Goal: Task Accomplishment & Management: Use online tool/utility

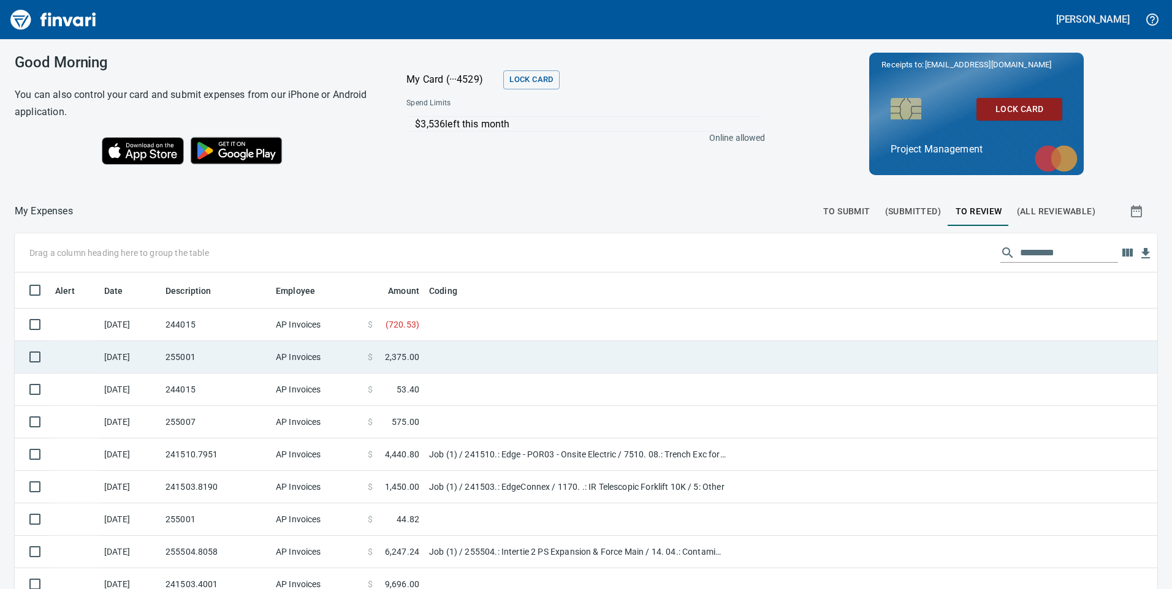
scroll to position [445, 1115]
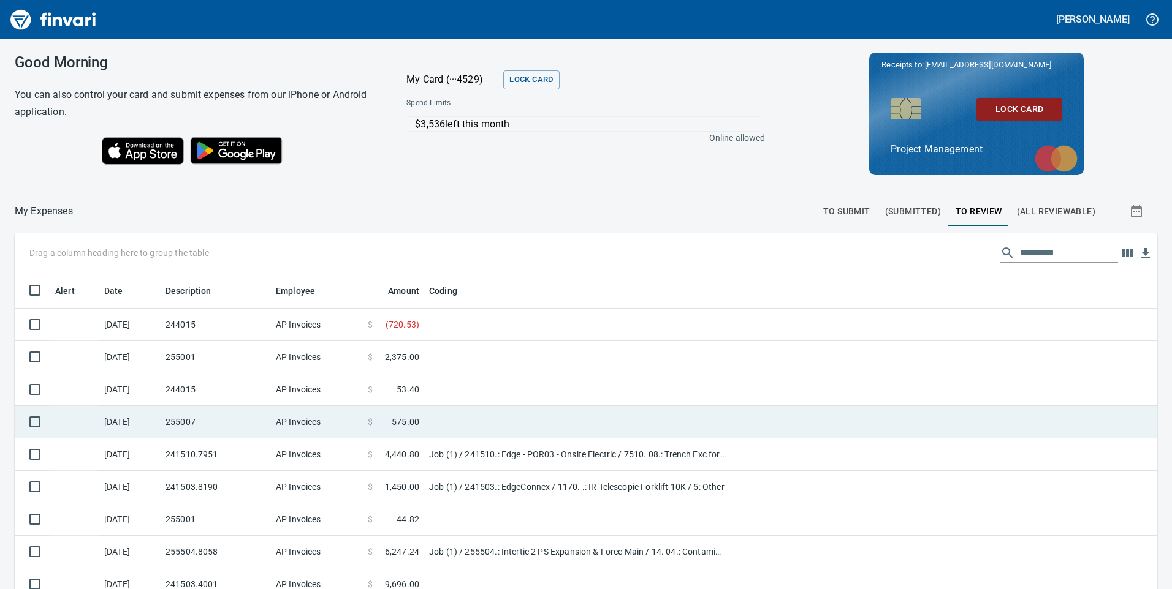
click at [263, 426] on td "255007" at bounding box center [216, 422] width 110 height 32
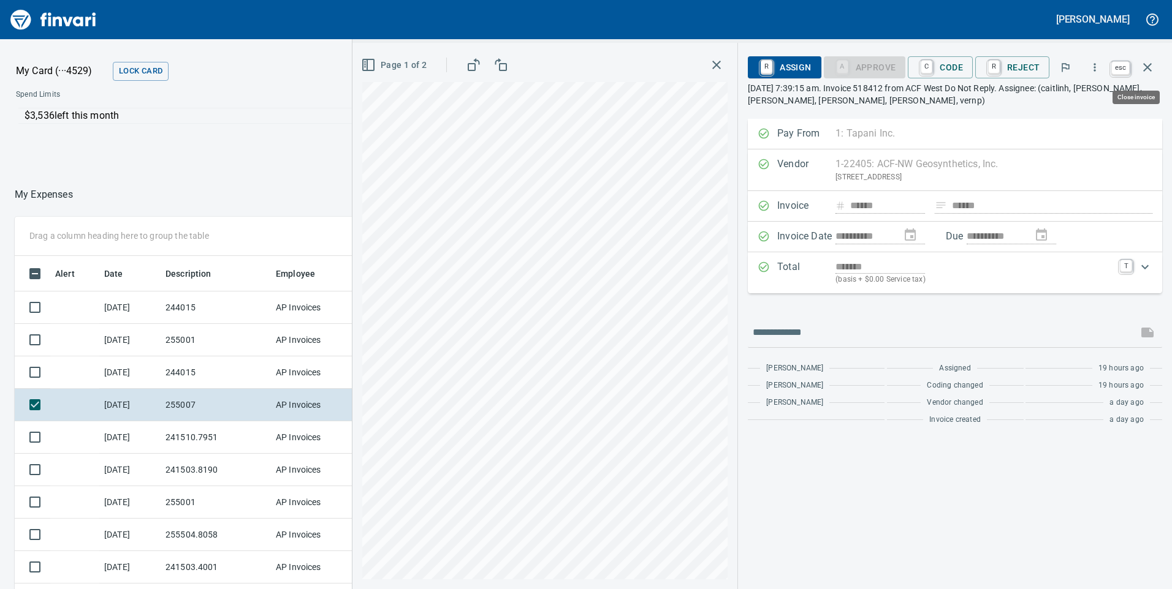
scroll to position [445, 808]
click at [1152, 63] on icon "button" at bounding box center [1147, 67] width 15 height 15
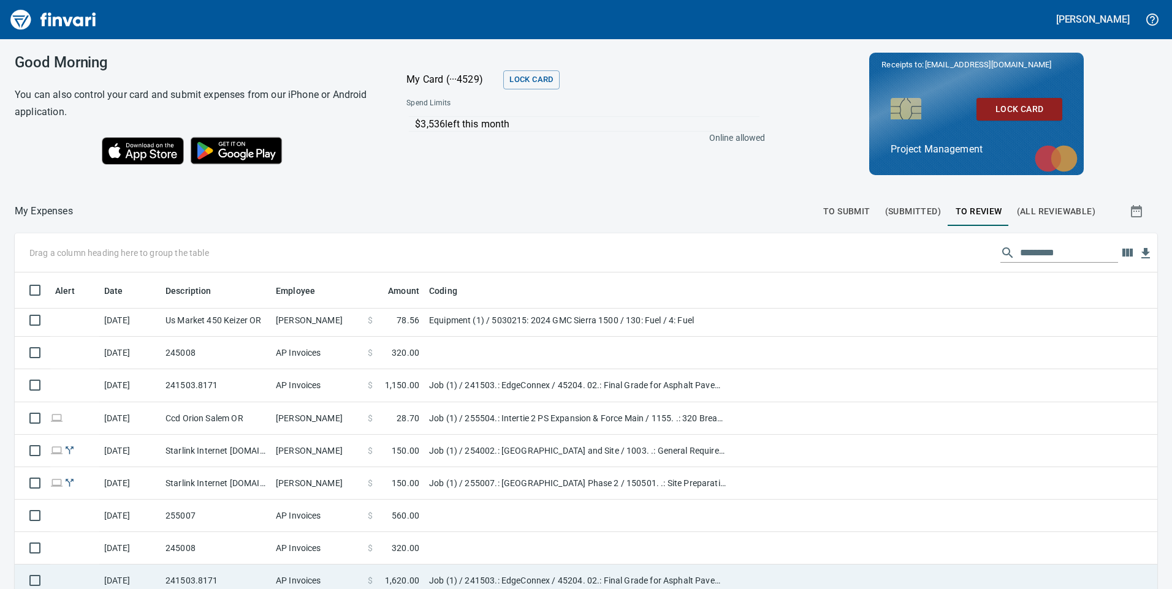
scroll to position [138, 0]
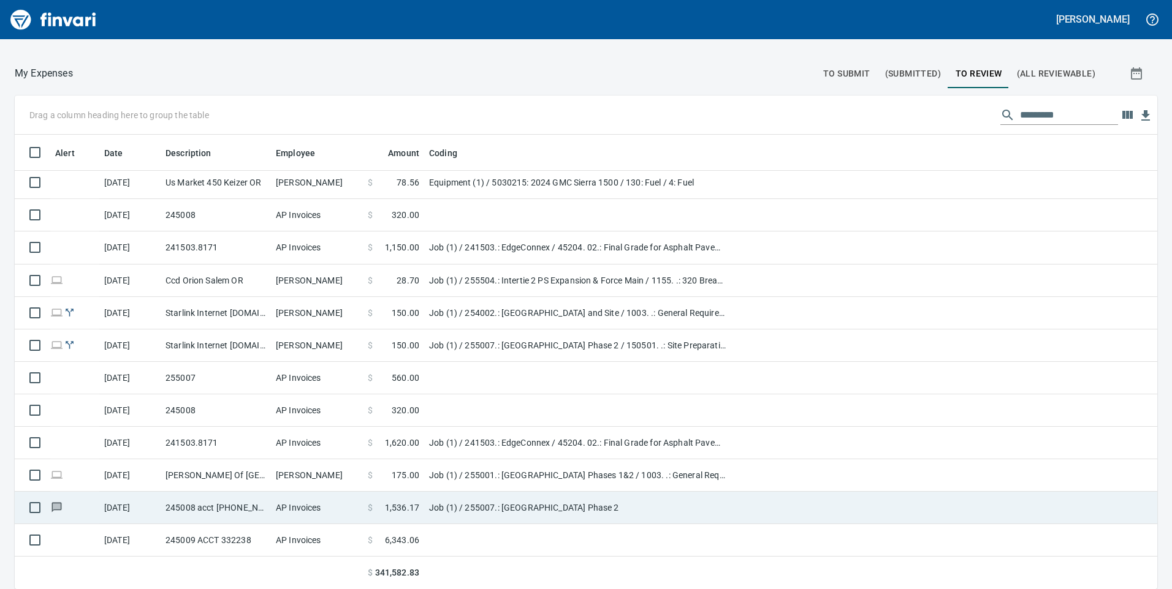
click at [289, 504] on td "AP Invoices" at bounding box center [317, 508] width 92 height 32
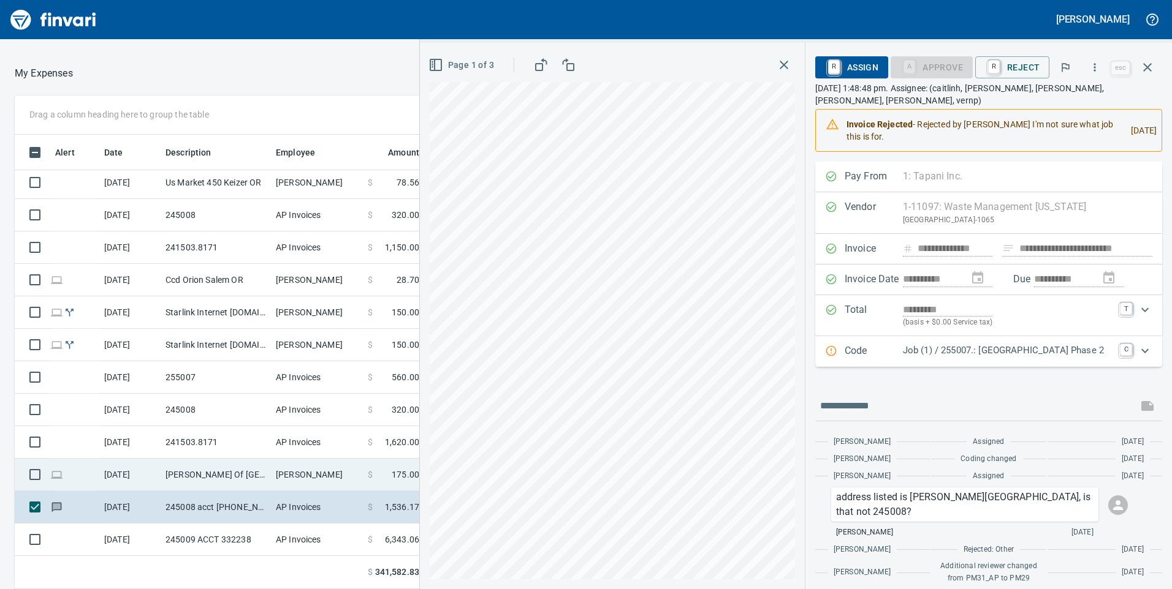
scroll to position [445, 808]
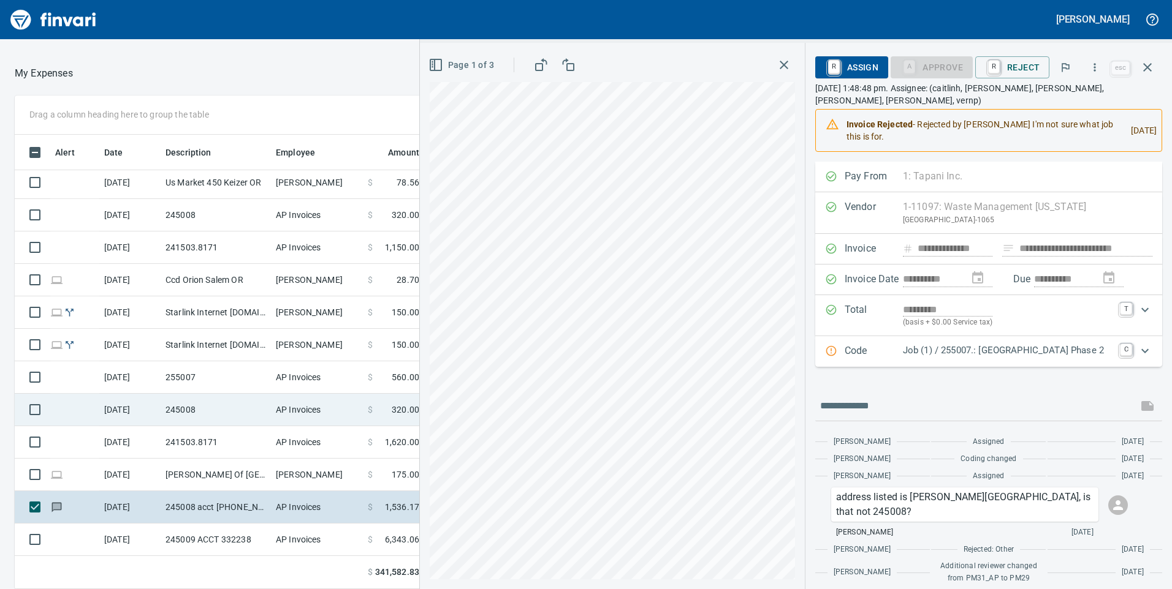
click at [185, 419] on td "245008" at bounding box center [216, 410] width 110 height 32
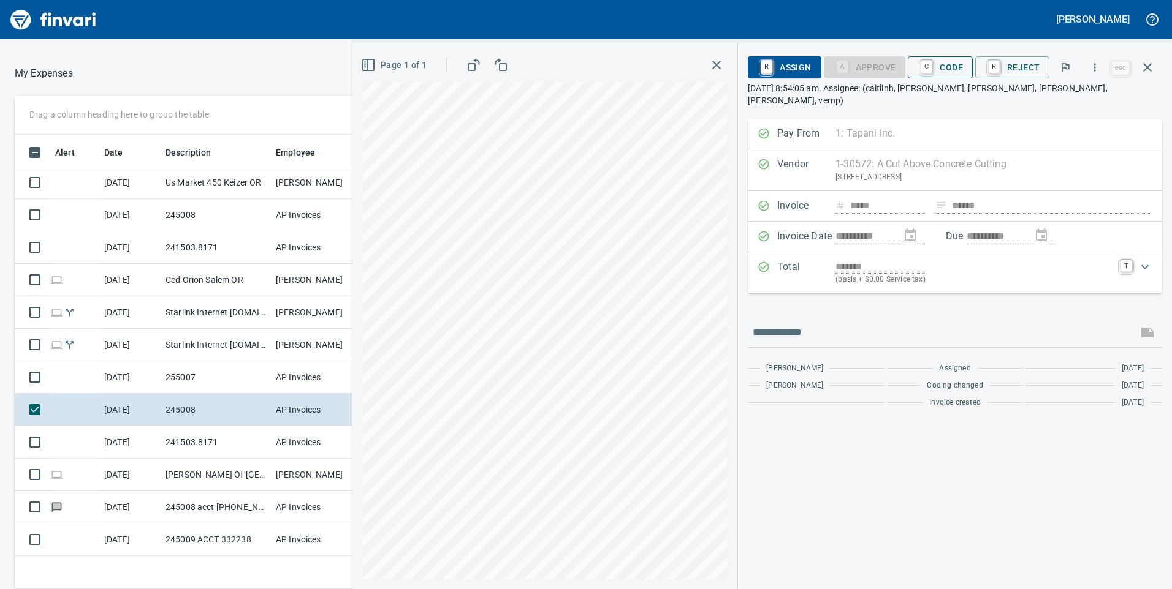
click at [948, 66] on span "C Code" at bounding box center [939, 67] width 45 height 21
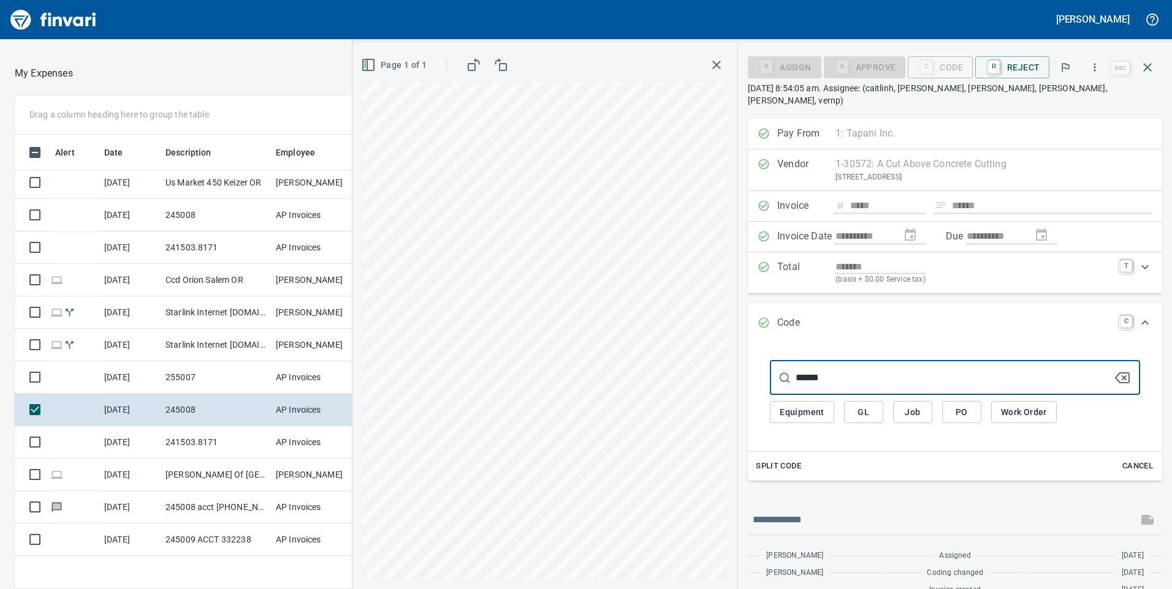
scroll to position [445, 808]
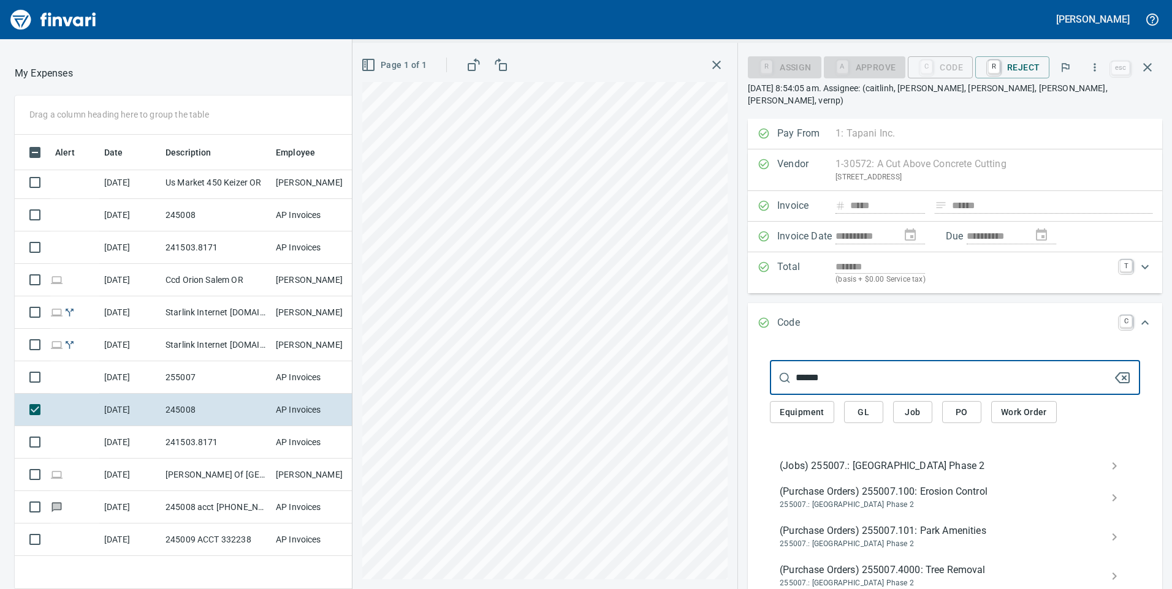
type input "******"
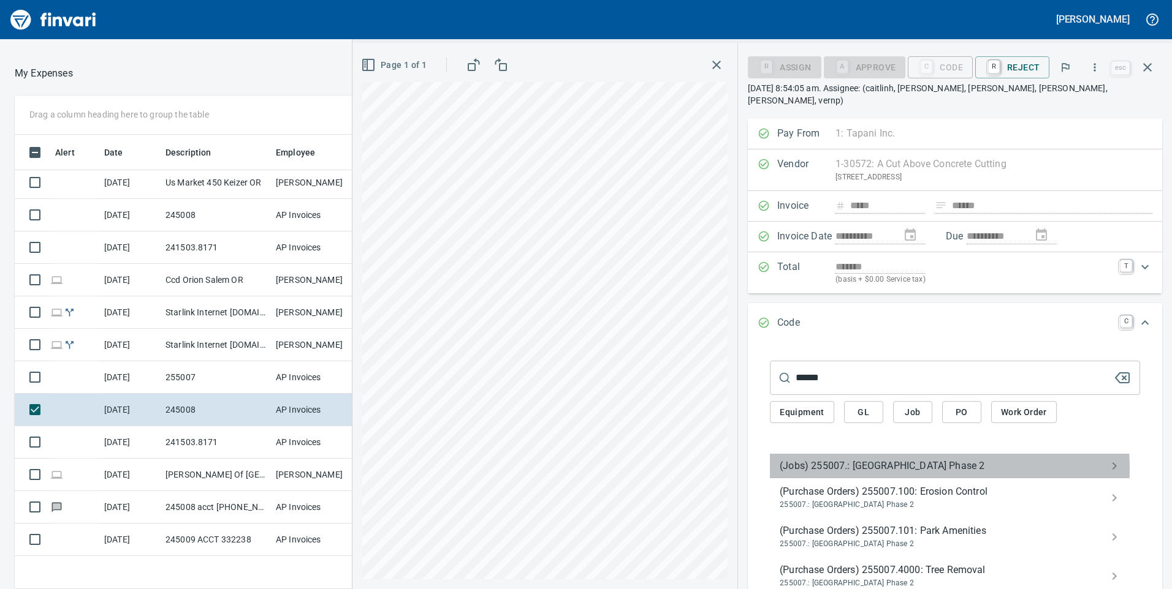
click at [852, 459] on span "(Jobs) 255007.: [GEOGRAPHIC_DATA] Phase 2" at bounding box center [944, 466] width 331 height 15
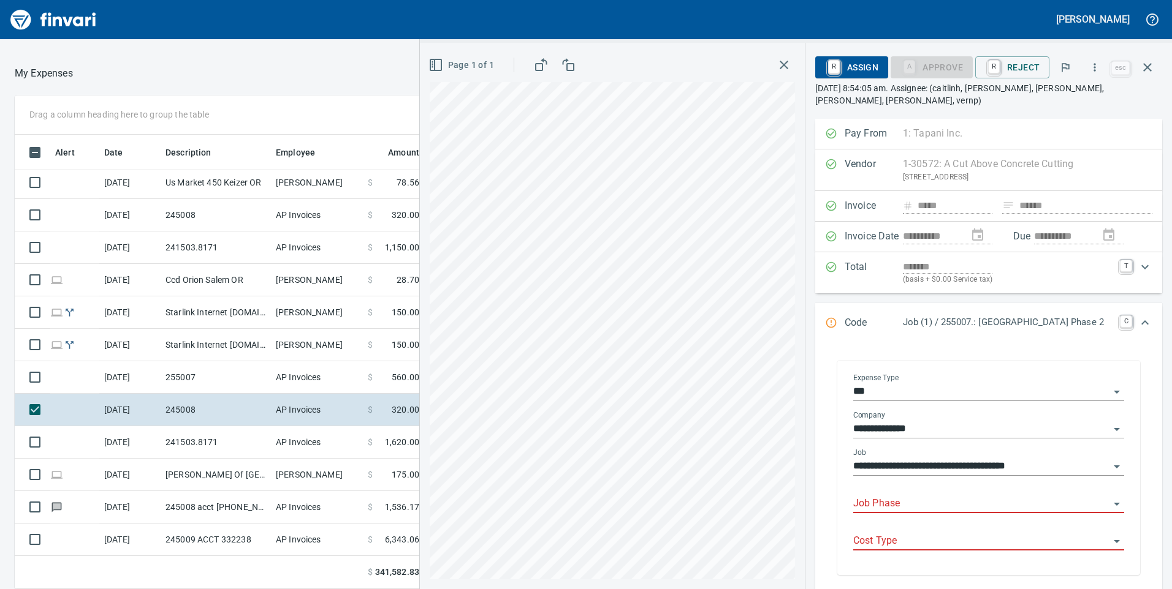
click at [881, 508] on input "Job Phase" at bounding box center [981, 504] width 256 height 17
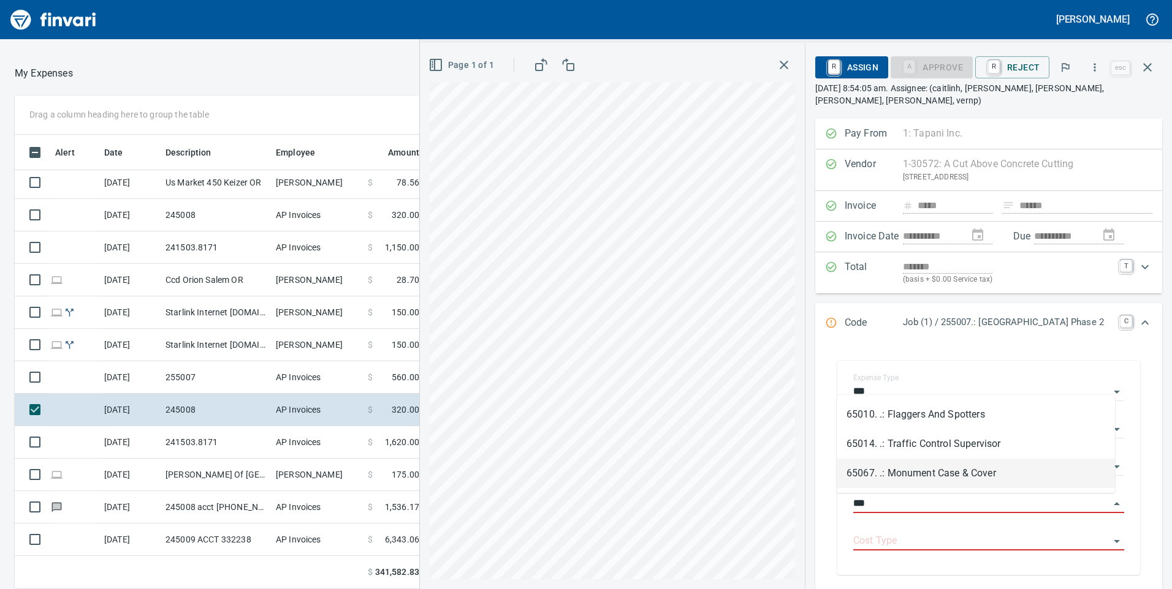
click at [907, 474] on li "65067. .: Monument Case & Cover" at bounding box center [975, 473] width 278 height 29
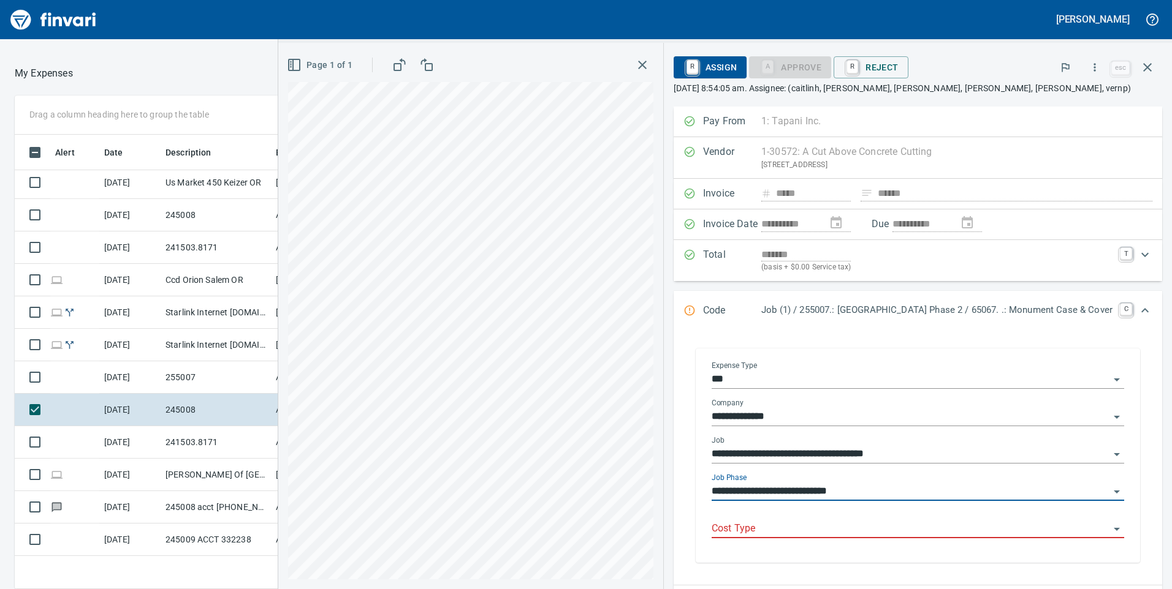
type input "**********"
click at [743, 526] on input "Cost Type" at bounding box center [910, 529] width 398 height 17
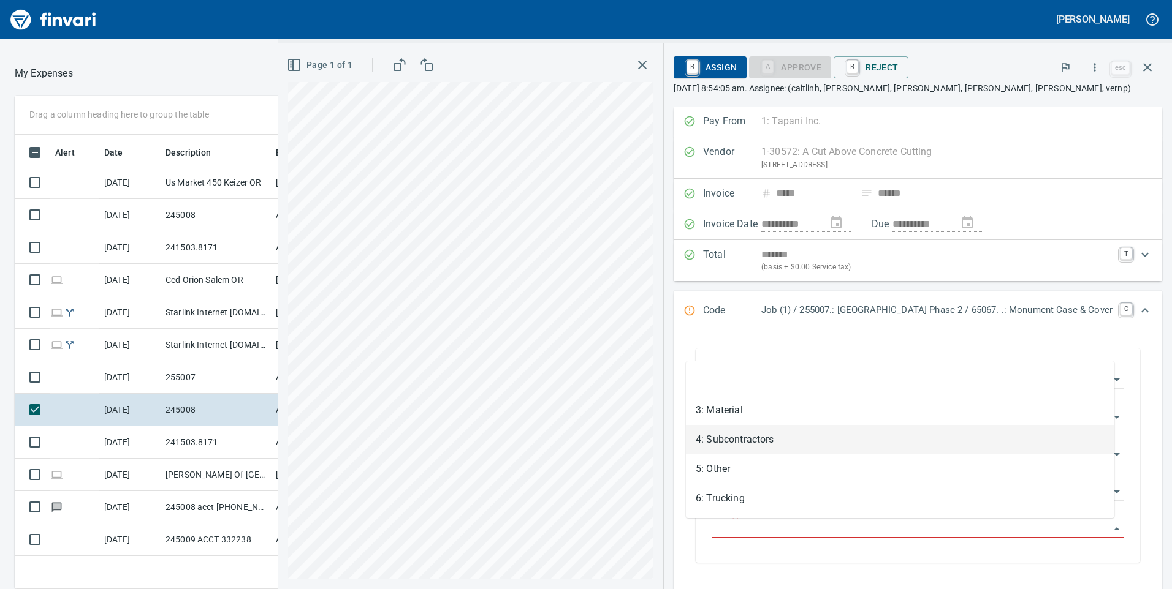
click at [728, 443] on li "4: Subcontractors" at bounding box center [900, 439] width 428 height 29
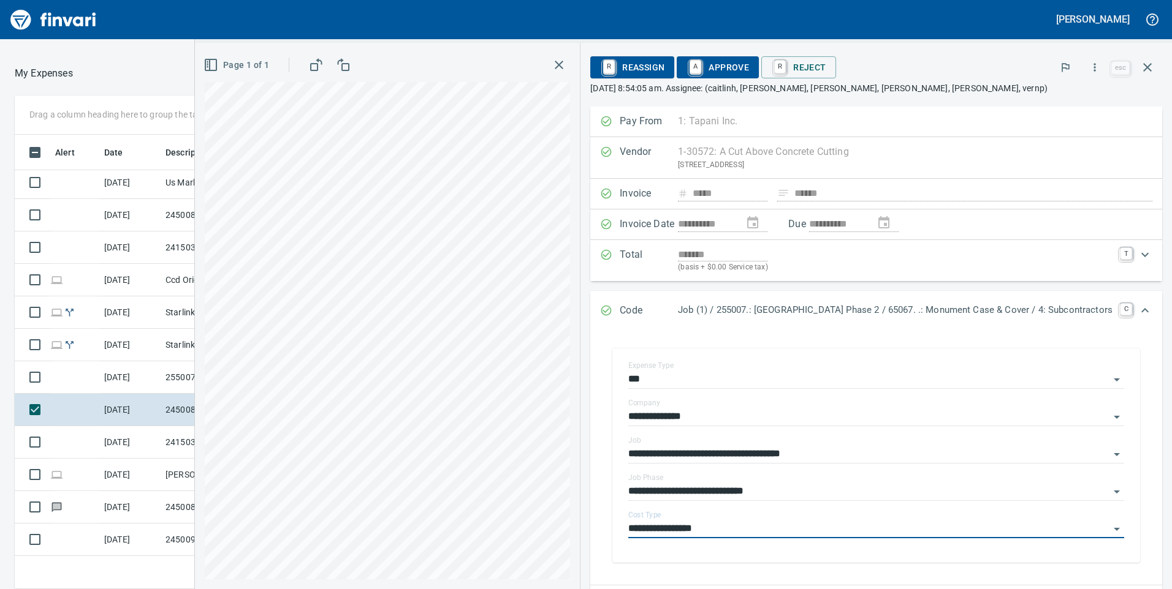
type input "**********"
click at [701, 63] on span "A Approve" at bounding box center [717, 67] width 63 height 21
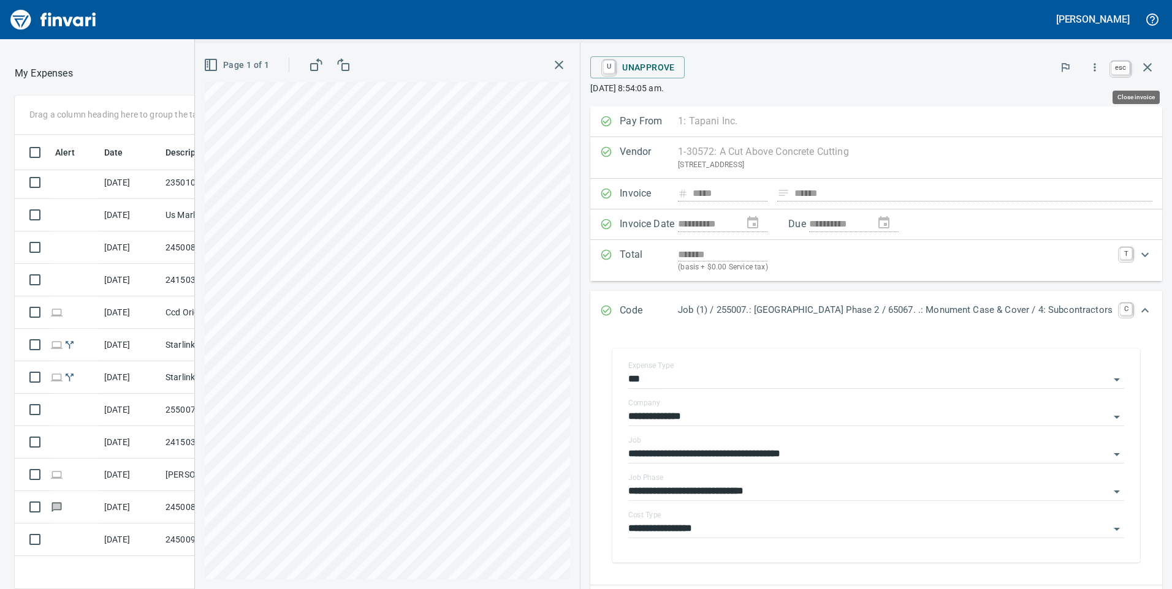
click at [1148, 69] on icon "button" at bounding box center [1147, 67] width 15 height 15
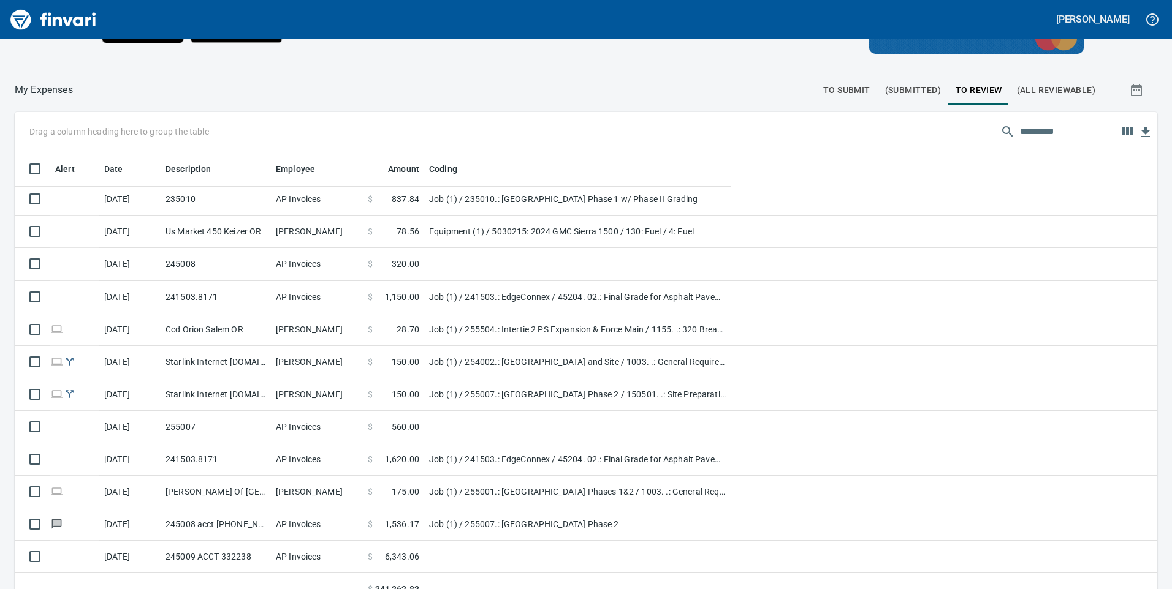
scroll to position [445, 1115]
